Goal: Transaction & Acquisition: Purchase product/service

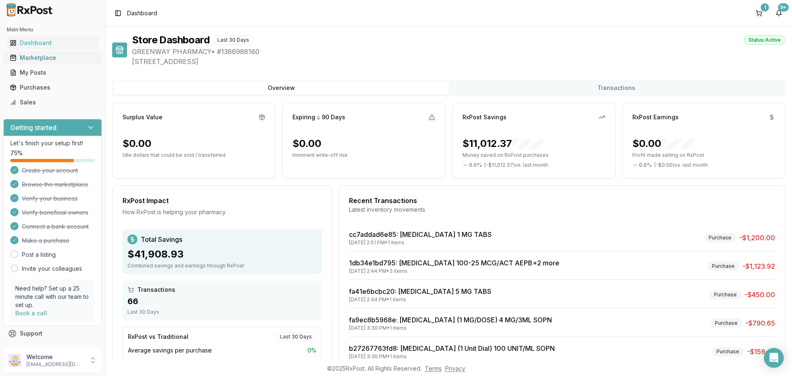
click at [52, 57] on div "Marketplace" at bounding box center [52, 58] width 85 height 8
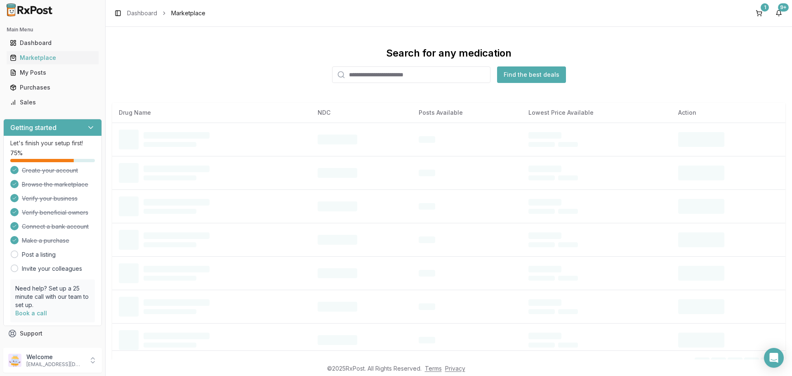
click at [372, 79] on input "search" at bounding box center [411, 74] width 158 height 16
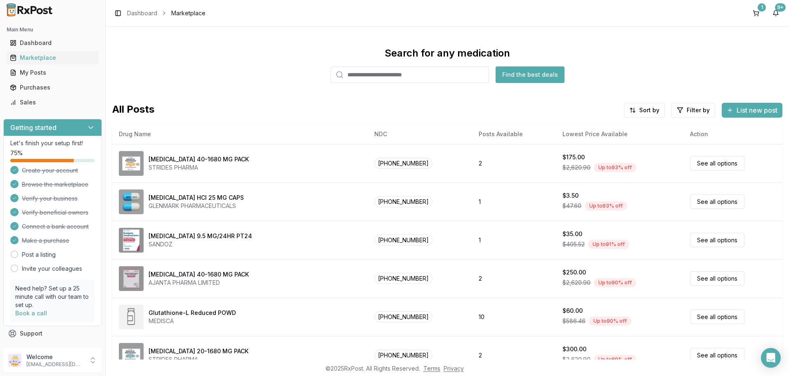
click at [370, 73] on input "search" at bounding box center [409, 74] width 158 height 16
type input "*******"
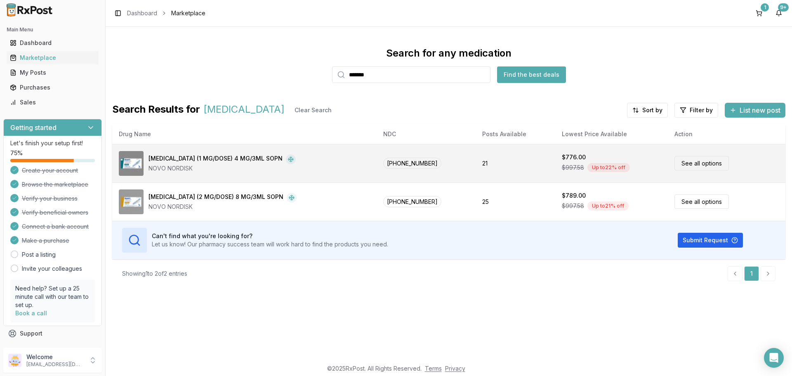
click at [690, 165] on link "See all options" at bounding box center [701, 163] width 54 height 14
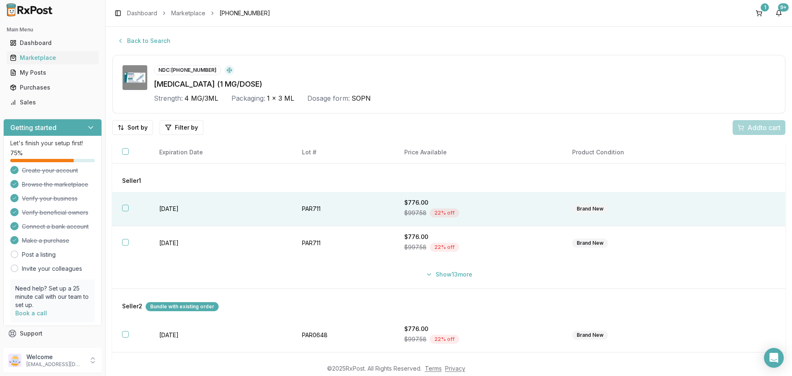
click at [125, 207] on button "button" at bounding box center [125, 208] width 7 height 7
click at [744, 128] on span "Add 1 to cart" at bounding box center [762, 127] width 36 height 10
